Goal: Information Seeking & Learning: Check status

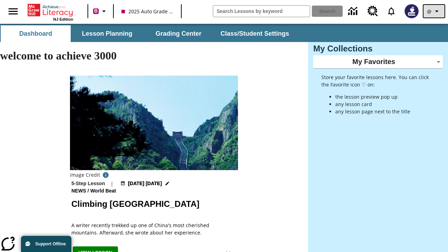
click at [434, 11] on icon "Profile/Settings" at bounding box center [437, 11] width 8 height 8
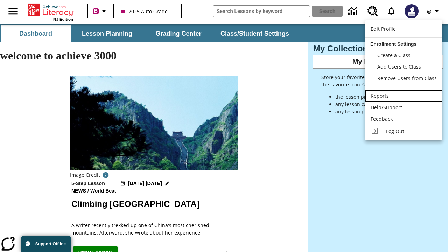
click at [404, 96] on div "Reports" at bounding box center [404, 95] width 66 height 7
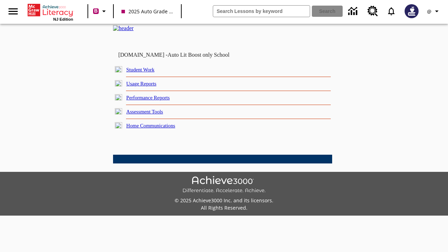
click at [156, 100] on link "Performance Reports" at bounding box center [147, 98] width 43 height 6
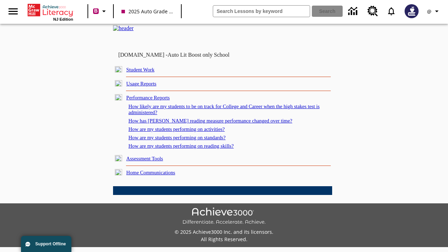
click at [184, 140] on link "How are my students performing on standards?" at bounding box center [176, 138] width 97 height 6
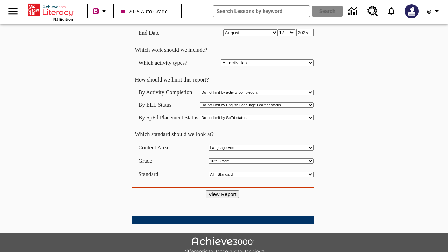
click at [223, 190] on input "View Report" at bounding box center [223, 194] width 34 height 8
click at [434, 11] on icon "Profile/Settings" at bounding box center [437, 11] width 8 height 8
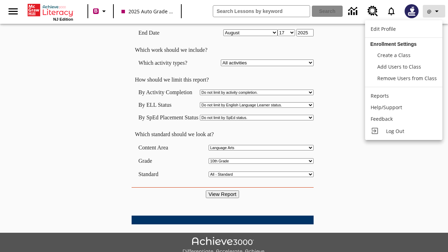
scroll to position [0, 0]
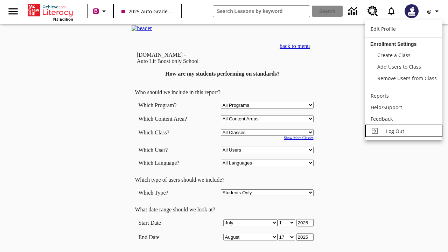
click at [404, 131] on span "Log Out" at bounding box center [395, 131] width 18 height 7
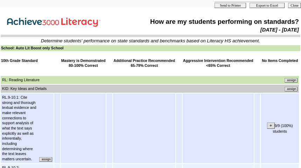
click at [291, 89] on input "assign" at bounding box center [291, 89] width 13 height 5
